Goal: Feedback & Contribution: Submit feedback/report problem

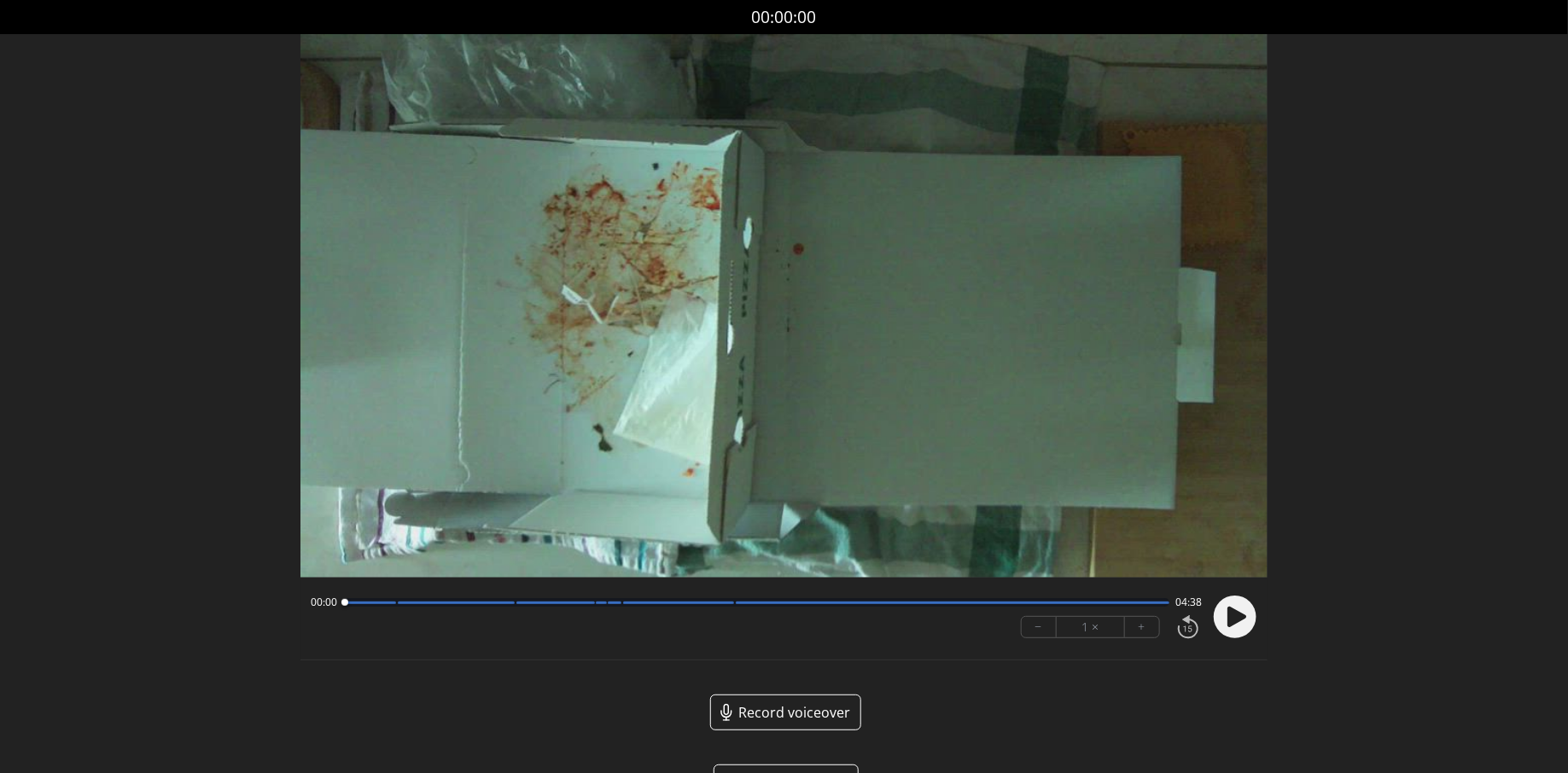
scroll to position [52, 0]
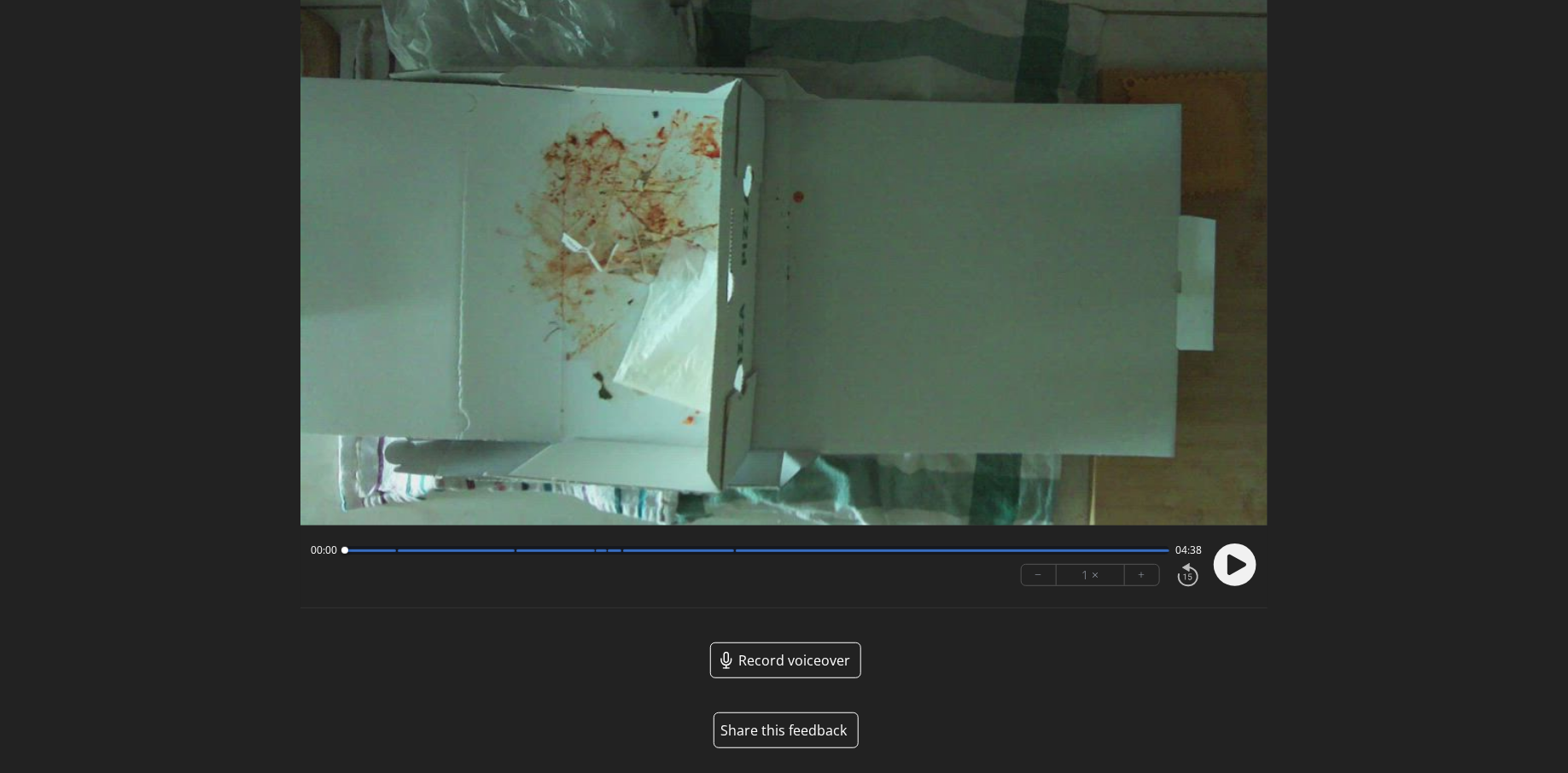
click at [782, 724] on button "Share this feedback" at bounding box center [785, 730] width 145 height 36
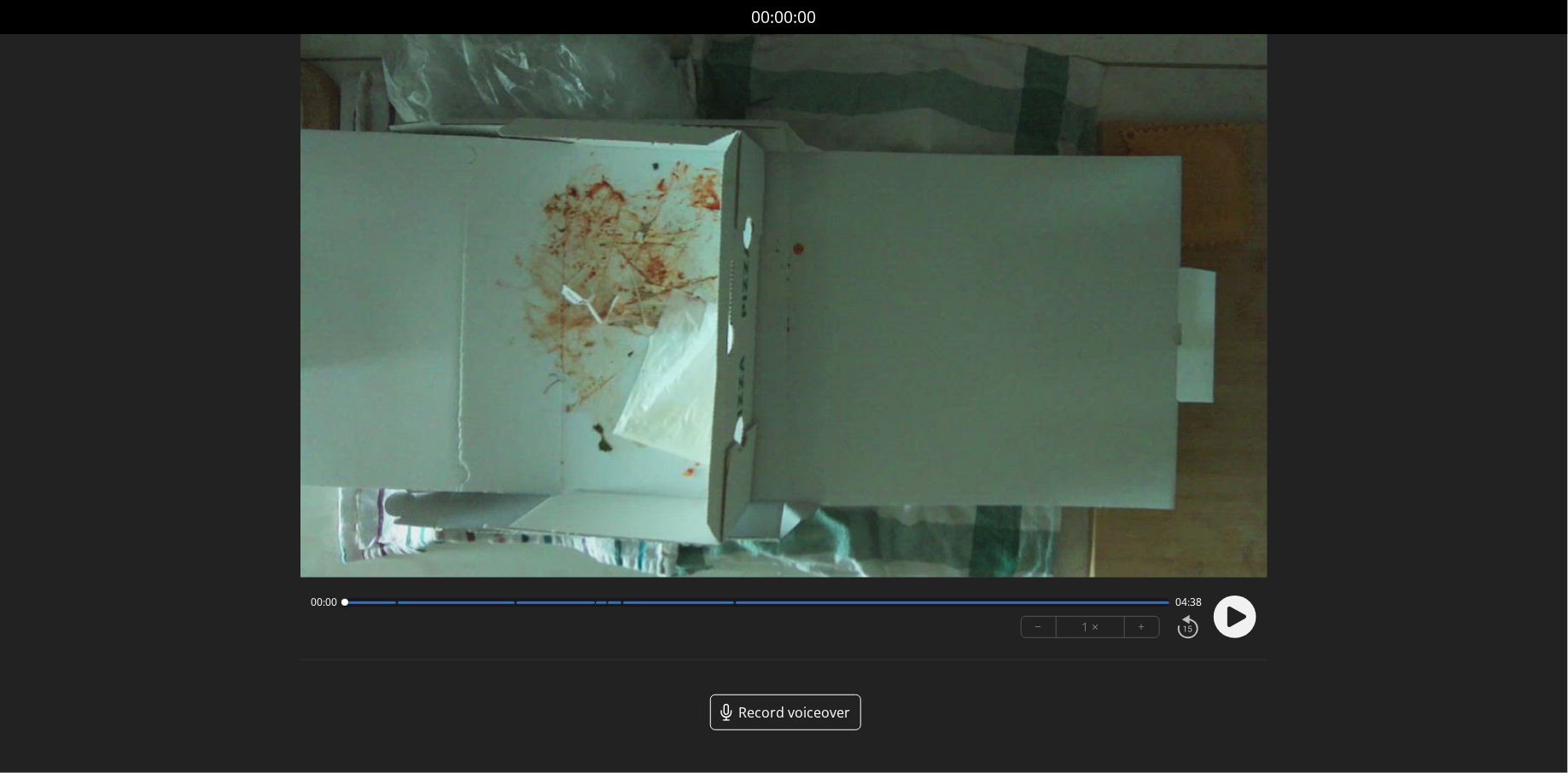
click at [1242, 625] on circle at bounding box center [1234, 616] width 42 height 42
click at [378, 602] on div at bounding box center [370, 602] width 52 height 3
click at [393, 606] on div at bounding box center [757, 602] width 826 height 8
click at [1241, 601] on circle at bounding box center [1234, 616] width 42 height 42
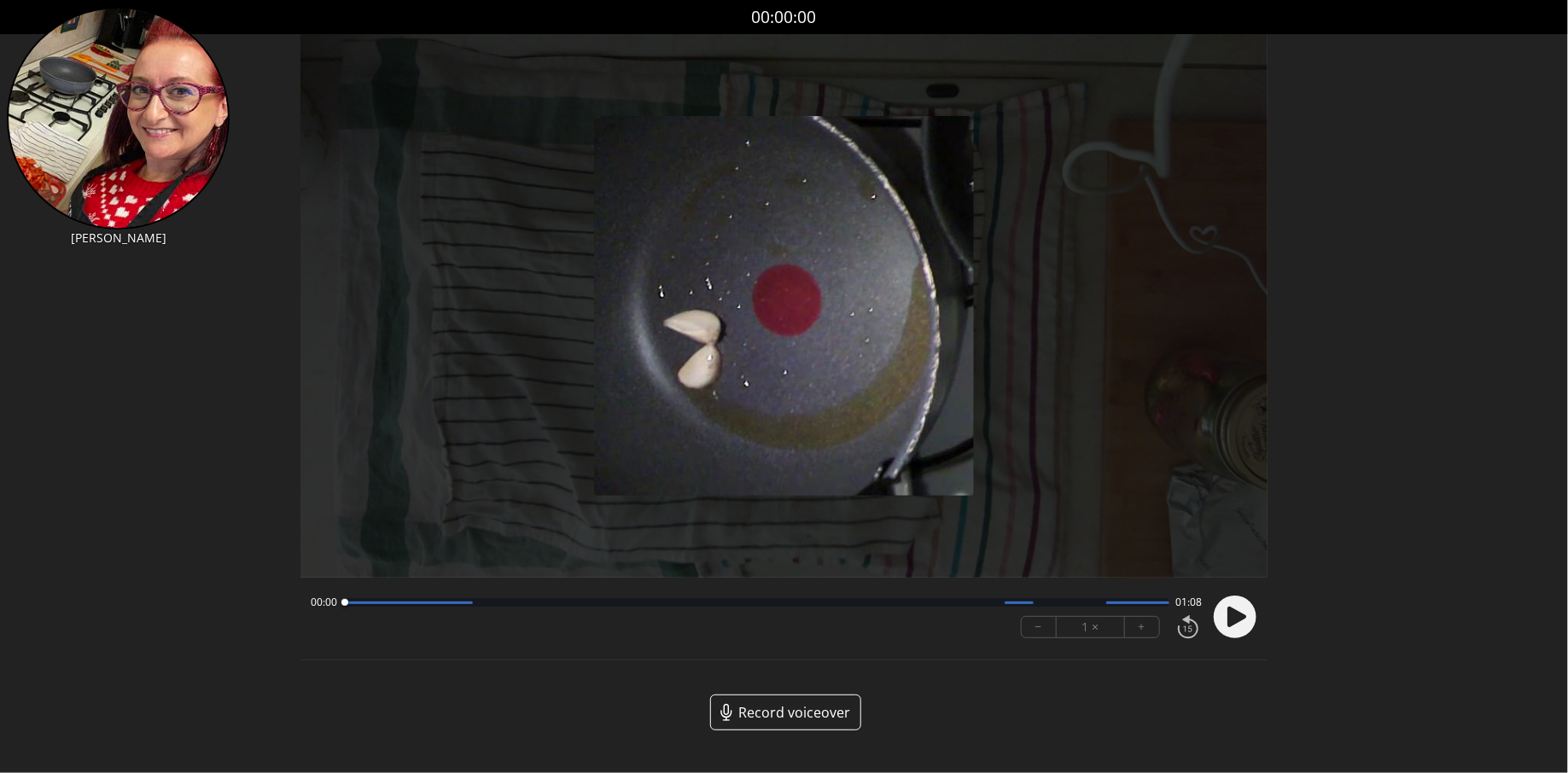
click at [570, 605] on div at bounding box center [757, 602] width 826 height 8
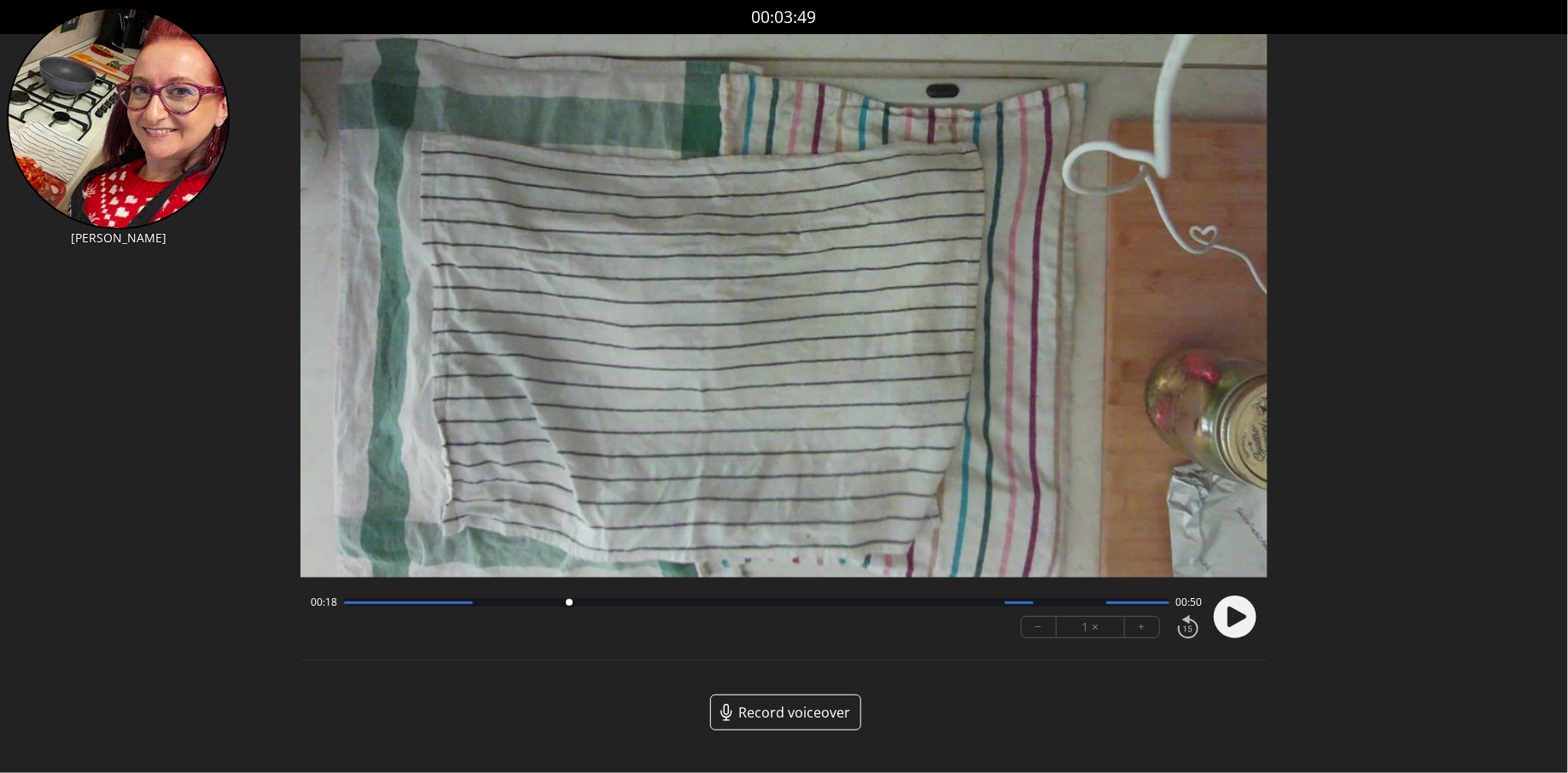
click at [690, 606] on div at bounding box center [757, 602] width 826 height 8
click at [796, 609] on div "00:28 00:40" at bounding box center [756, 602] width 891 height 14
click at [835, 604] on div at bounding box center [757, 602] width 826 height 8
click at [887, 603] on div at bounding box center [757, 602] width 826 height 8
click at [931, 599] on div at bounding box center [757, 602] width 826 height 8
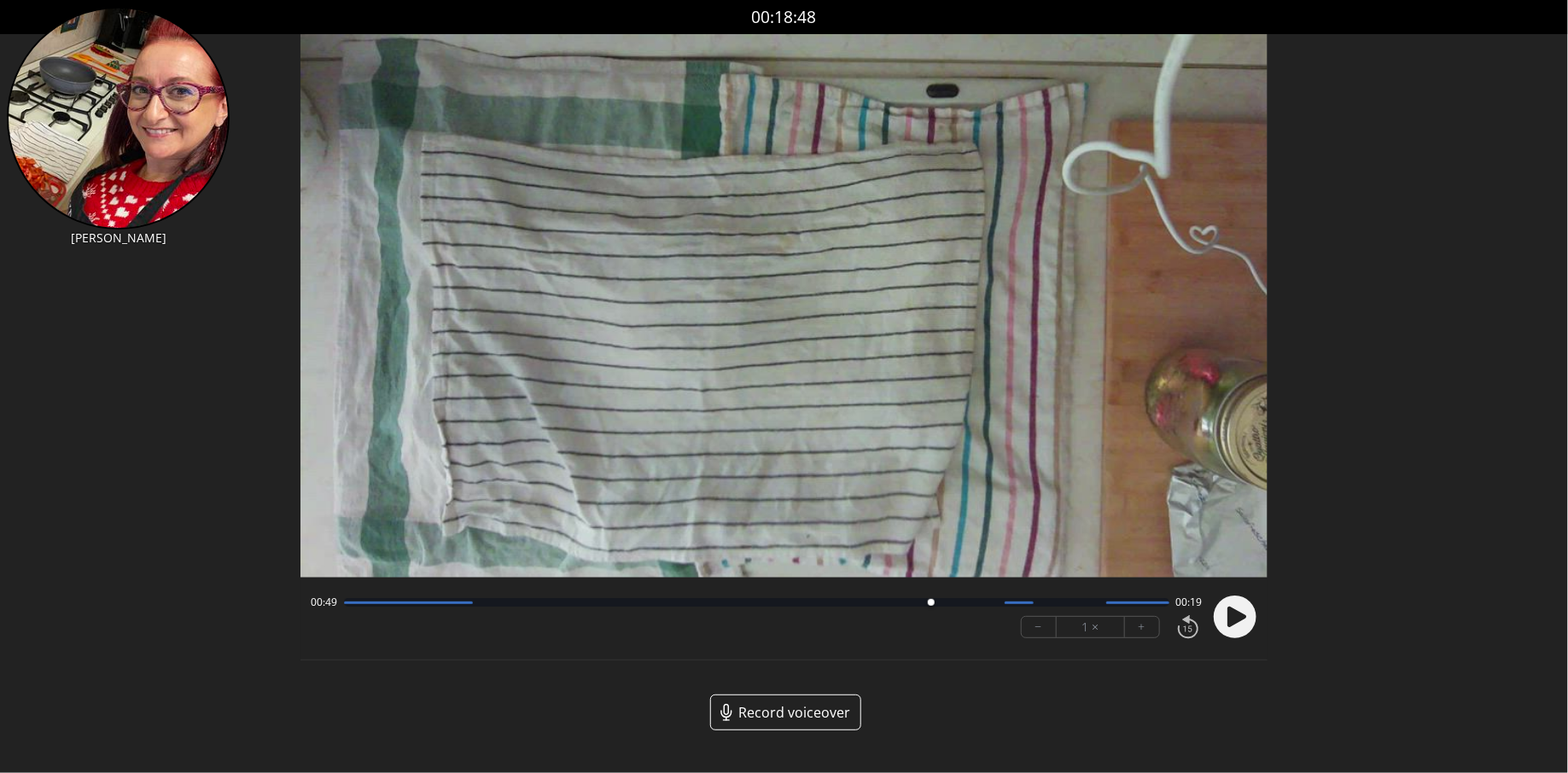
click at [902, 602] on div at bounding box center [757, 602] width 826 height 8
click at [866, 603] on div at bounding box center [757, 602] width 826 height 8
click at [891, 604] on div at bounding box center [757, 602] width 826 height 8
click at [857, 605] on div at bounding box center [757, 602] width 826 height 8
click at [877, 605] on div at bounding box center [757, 602] width 826 height 8
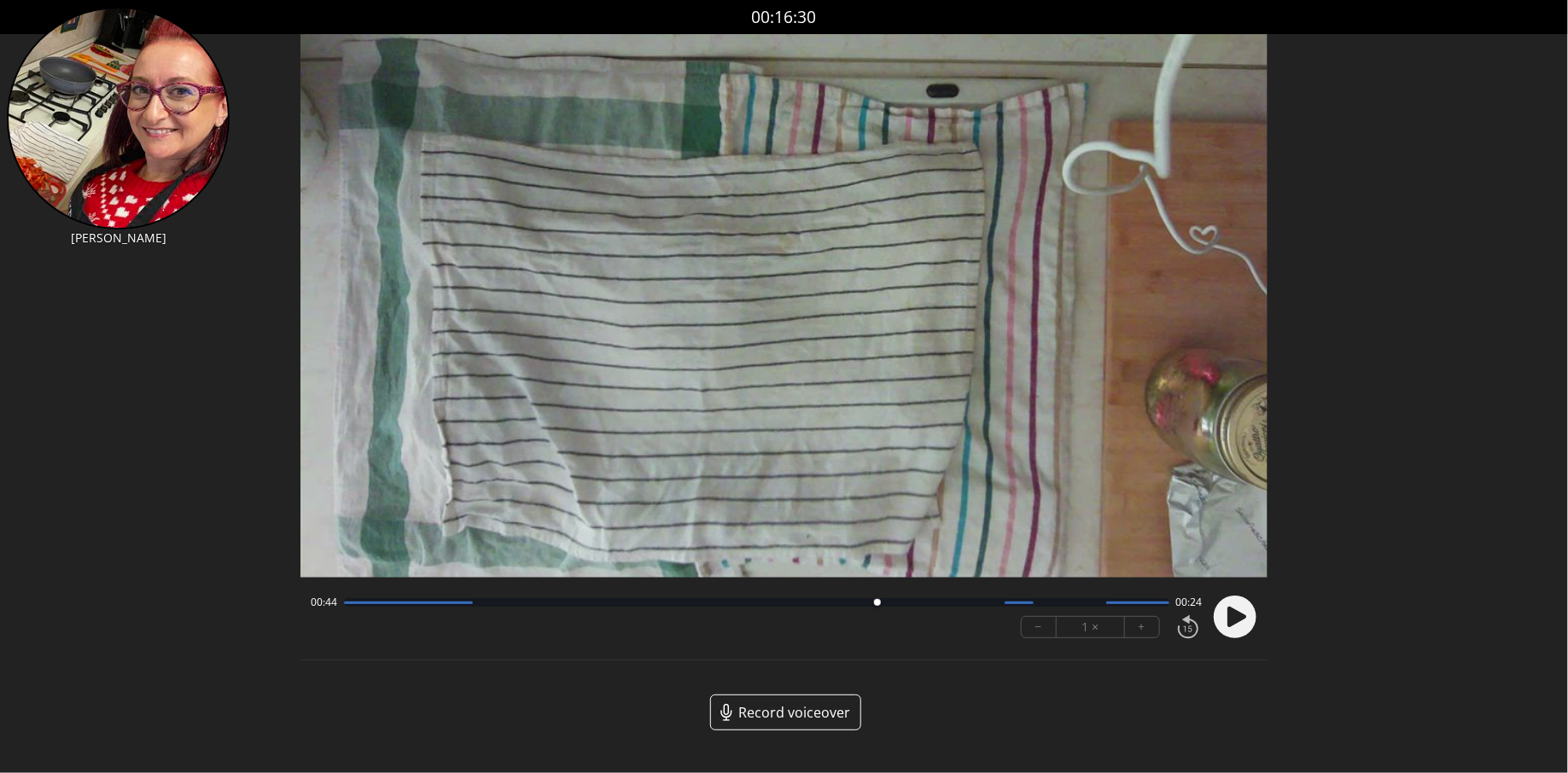
click at [891, 604] on div at bounding box center [757, 602] width 826 height 8
click at [891, 600] on div at bounding box center [891, 602] width 7 height 7
click at [887, 600] on div at bounding box center [891, 602] width 23 height 23
click at [878, 601] on div at bounding box center [886, 602] width 23 height 23
click at [887, 602] on div at bounding box center [877, 602] width 23 height 23
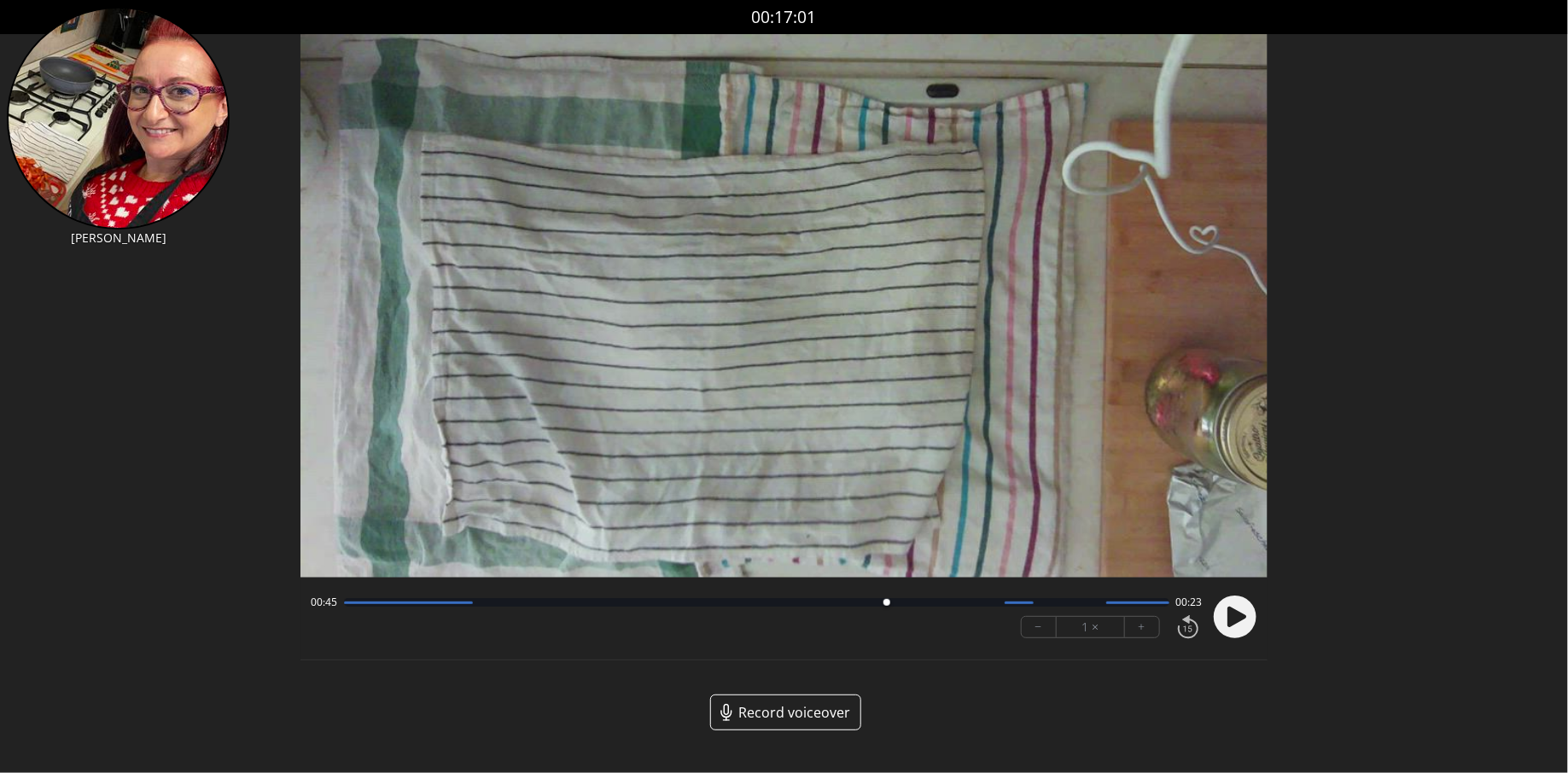
click at [899, 602] on div at bounding box center [757, 602] width 826 height 8
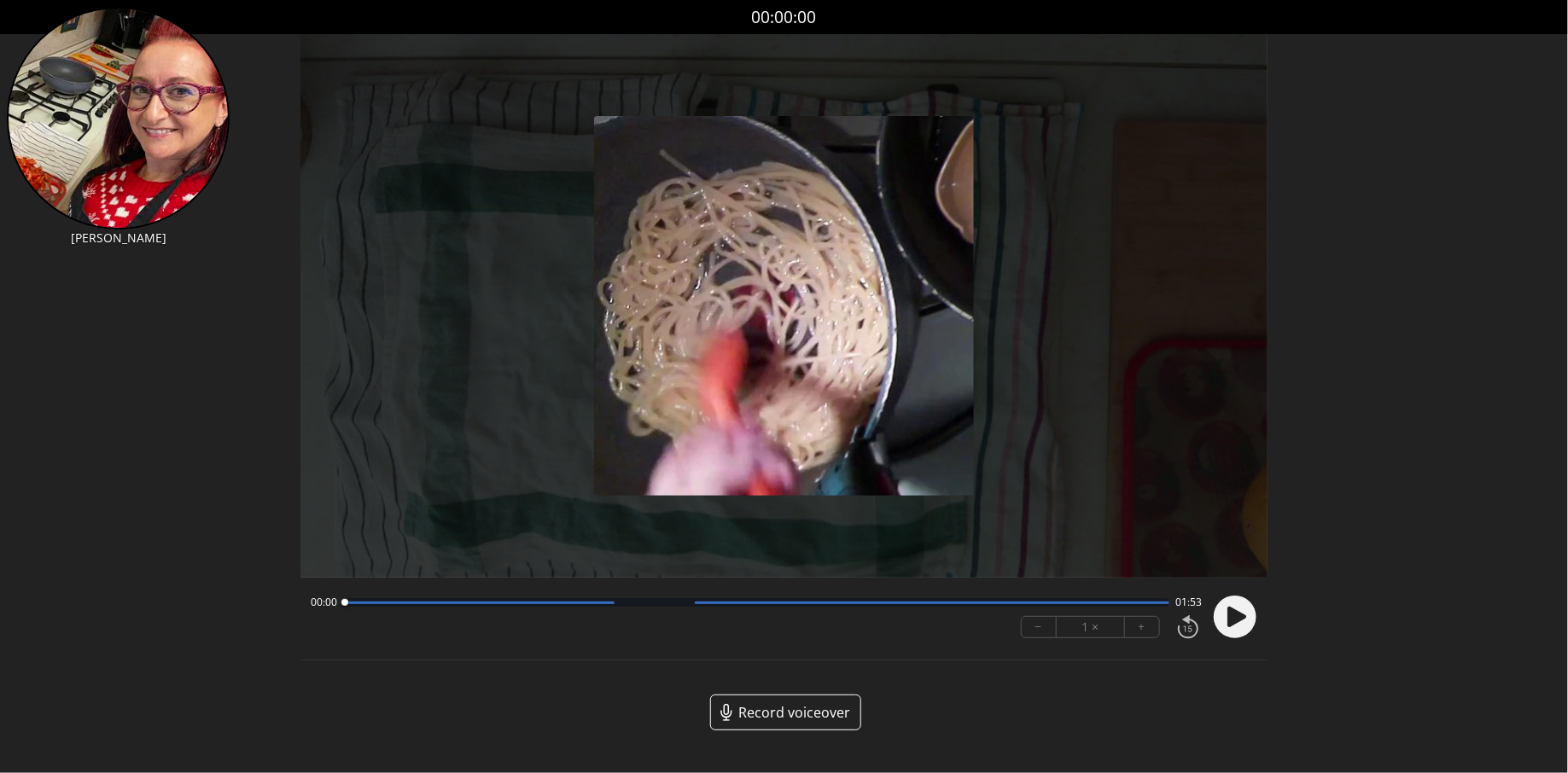
click at [657, 600] on div at bounding box center [757, 602] width 826 height 8
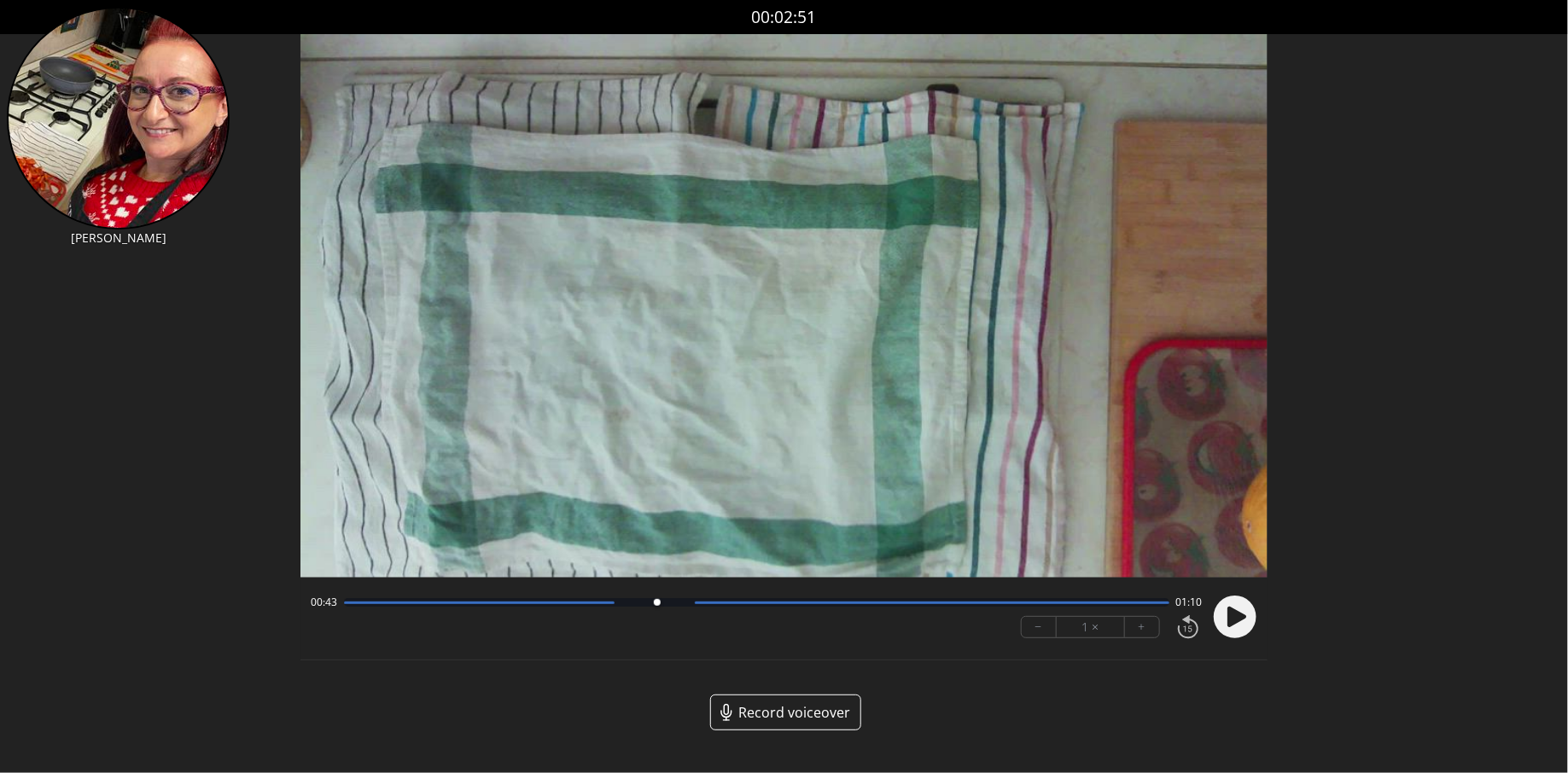
click at [677, 608] on div "00:43 01:10" at bounding box center [756, 602] width 891 height 14
click at [724, 607] on div "00:43 01:10" at bounding box center [756, 602] width 891 height 14
click at [754, 601] on div at bounding box center [932, 602] width 475 height 3
click at [851, 602] on div at bounding box center [932, 602] width 475 height 3
click at [931, 609] on div "01:09 00:43 − 1 × +" at bounding box center [754, 617] width 899 height 58
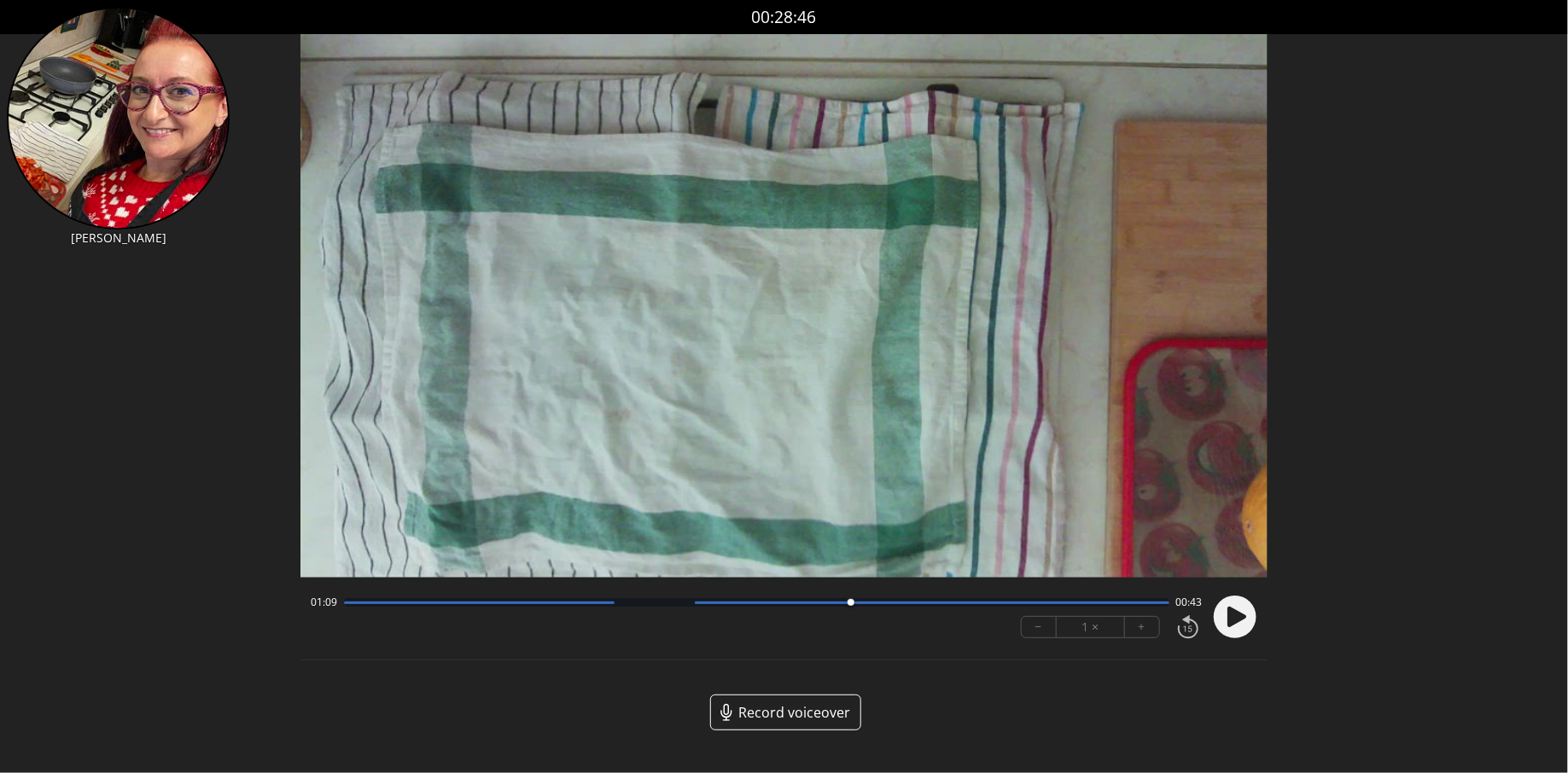
click at [982, 618] on div "01:09 00:43 − 1 × +" at bounding box center [754, 617] width 899 height 58
click at [1010, 604] on div at bounding box center [757, 602] width 826 height 8
click at [1081, 599] on div at bounding box center [757, 602] width 826 height 8
click at [989, 601] on div at bounding box center [932, 602] width 475 height 3
click at [968, 602] on div at bounding box center [932, 602] width 475 height 3
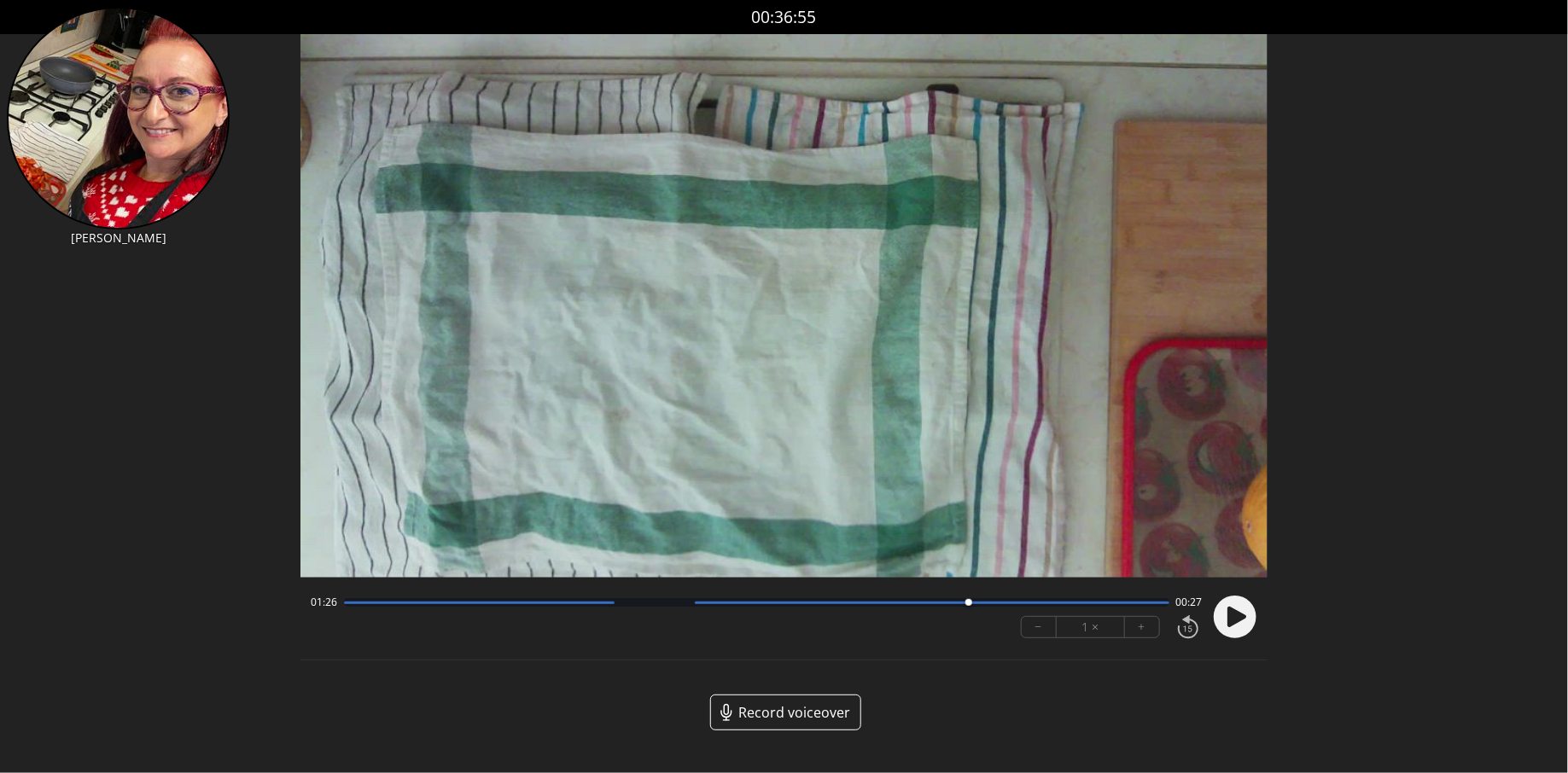
click at [946, 601] on div at bounding box center [932, 602] width 475 height 3
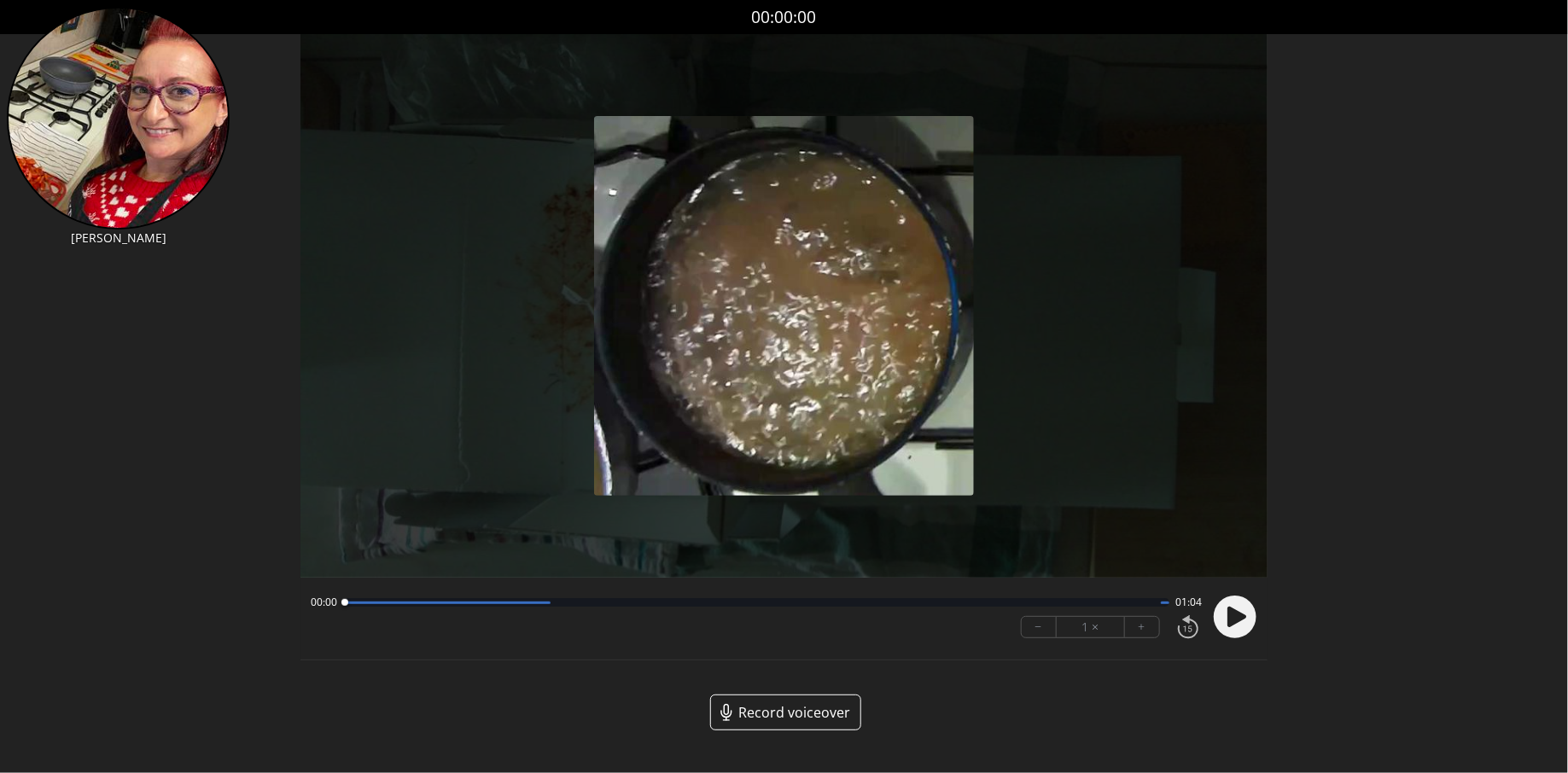
click at [770, 597] on div "00:00 01:04" at bounding box center [756, 602] width 891 height 14
click at [860, 603] on div at bounding box center [757, 602] width 826 height 8
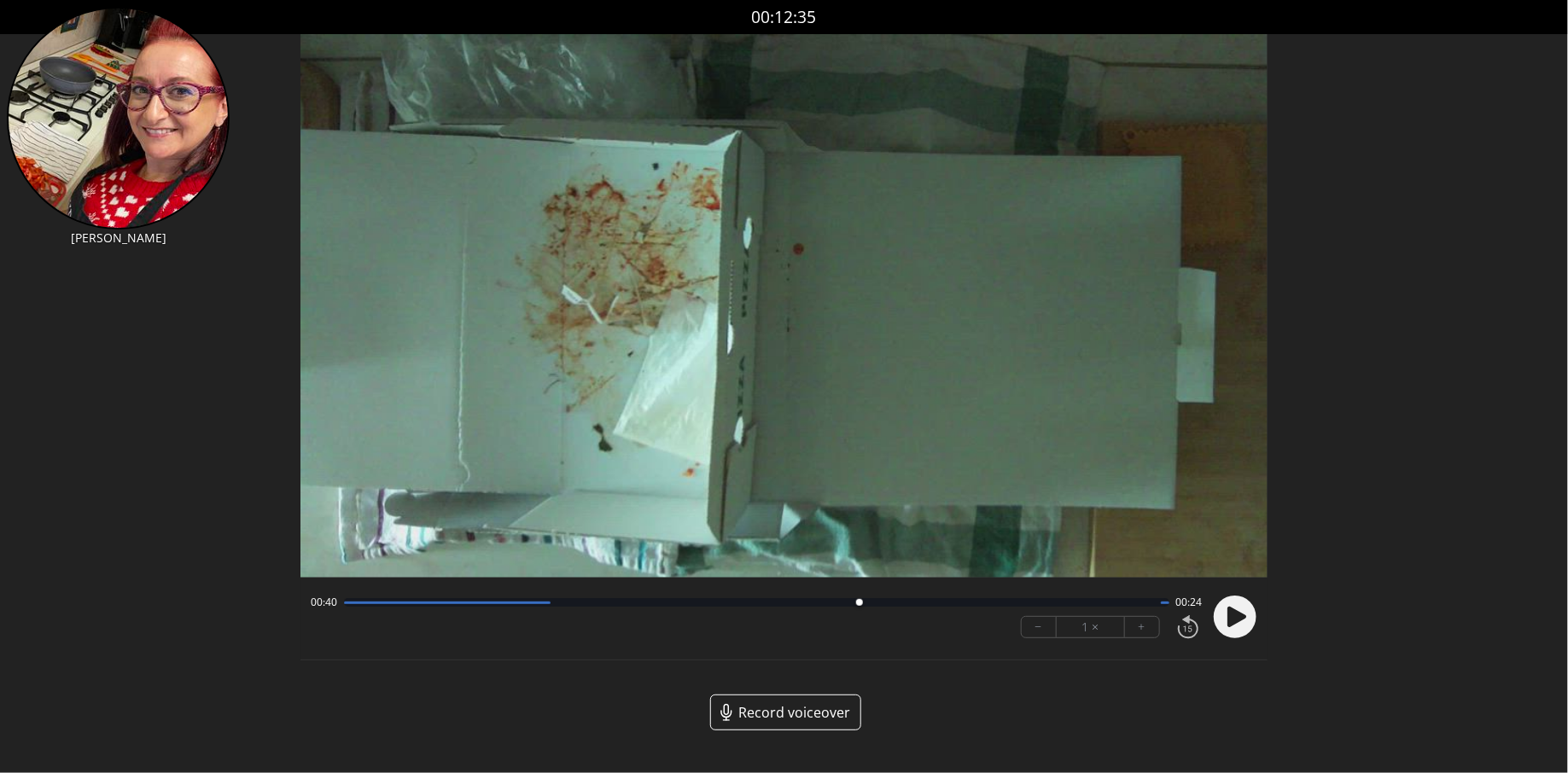
click at [917, 608] on div "00:40 00:24" at bounding box center [756, 602] width 891 height 14
click at [977, 603] on div at bounding box center [757, 602] width 826 height 8
click at [1014, 604] on div at bounding box center [757, 602] width 826 height 8
click at [1043, 603] on div at bounding box center [757, 602] width 826 height 8
click at [1084, 602] on div at bounding box center [757, 602] width 826 height 8
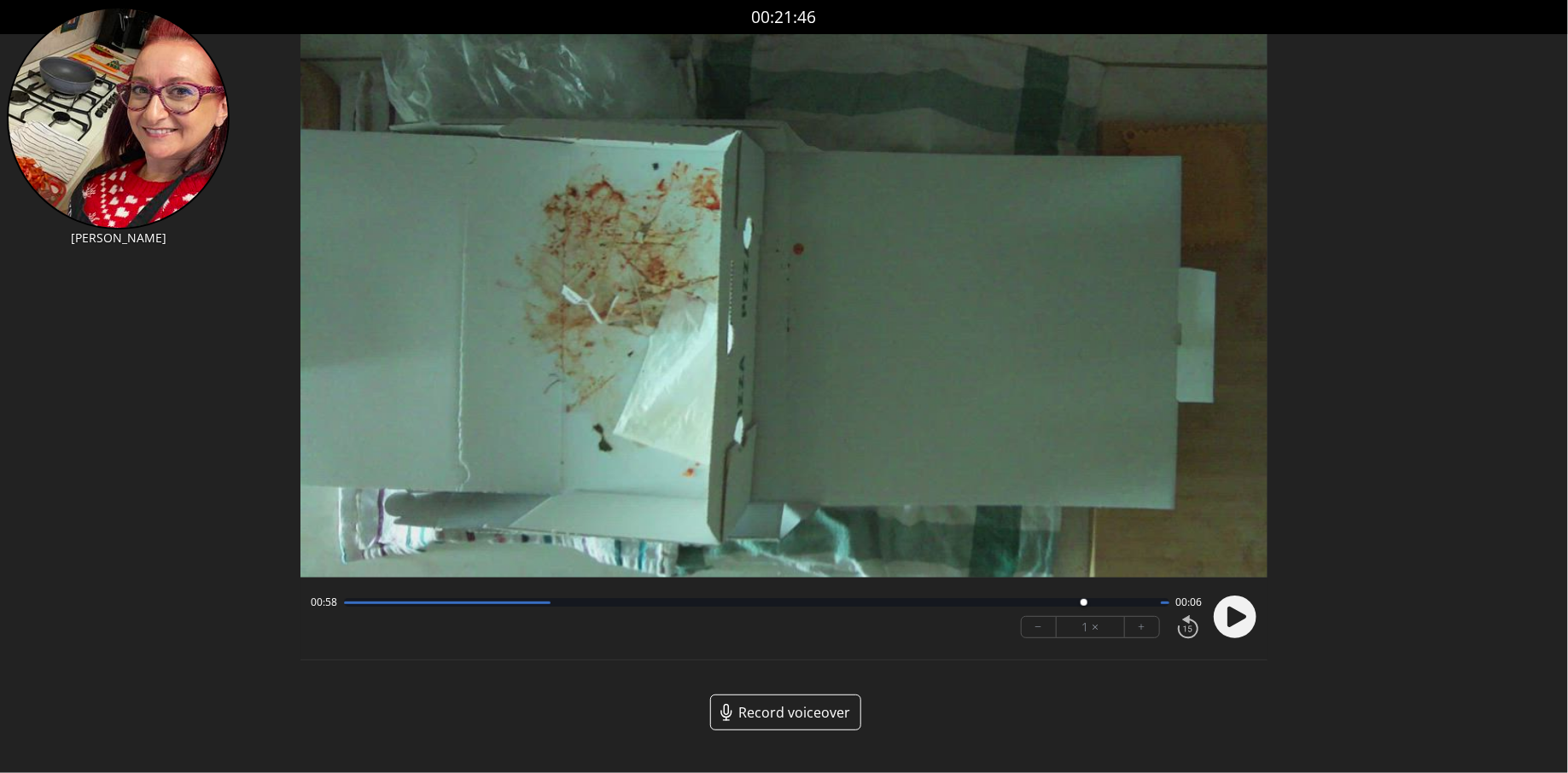
click at [1100, 603] on div at bounding box center [757, 602] width 826 height 8
click at [1083, 603] on div at bounding box center [757, 602] width 826 height 8
click at [1133, 605] on div at bounding box center [757, 602] width 826 height 8
click at [1154, 605] on div at bounding box center [757, 602] width 826 height 8
click at [1168, 603] on div at bounding box center [1165, 602] width 8 height 3
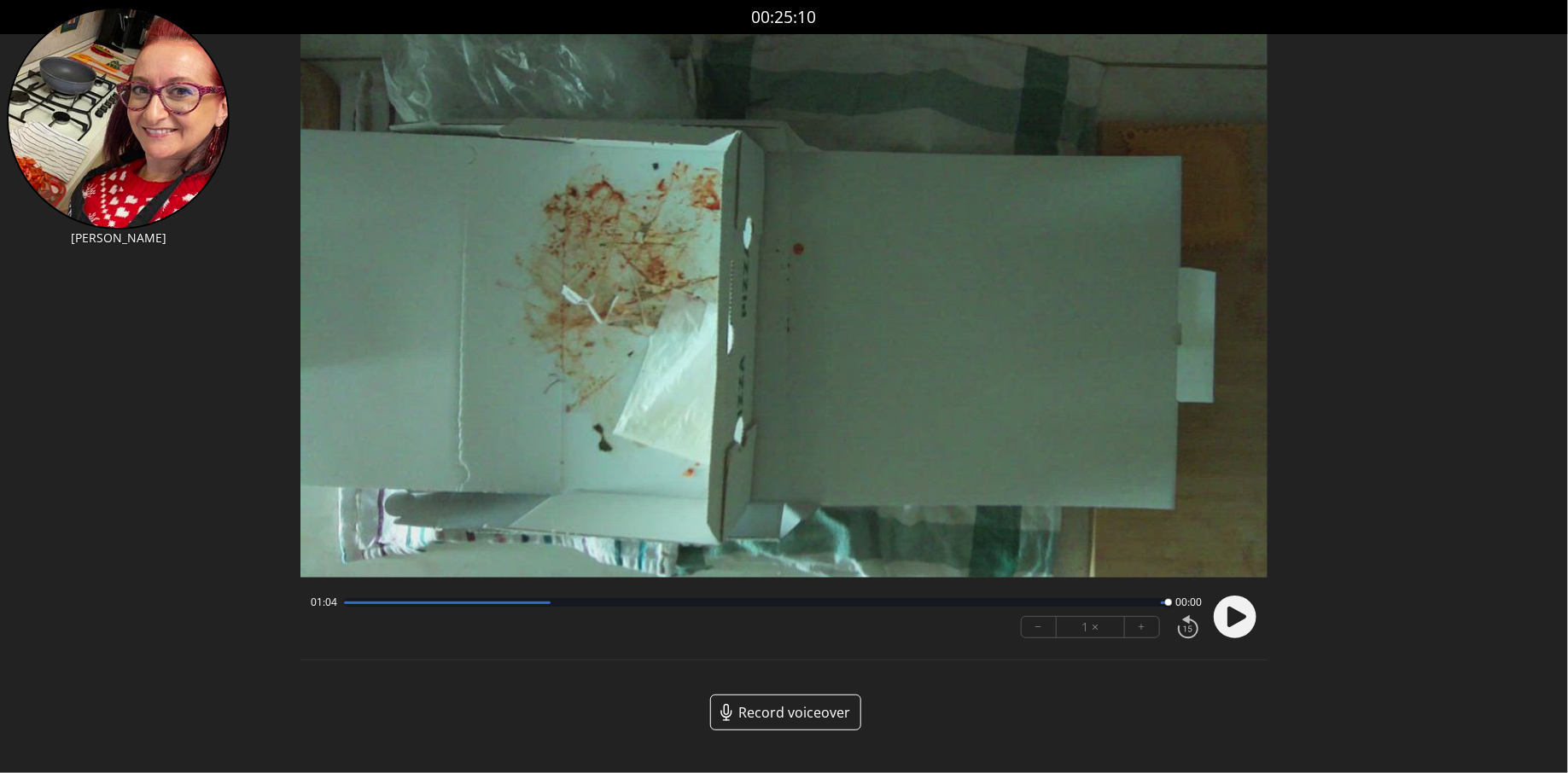
click at [1156, 605] on div at bounding box center [1167, 602] width 23 height 23
